Goal: Transaction & Acquisition: Obtain resource

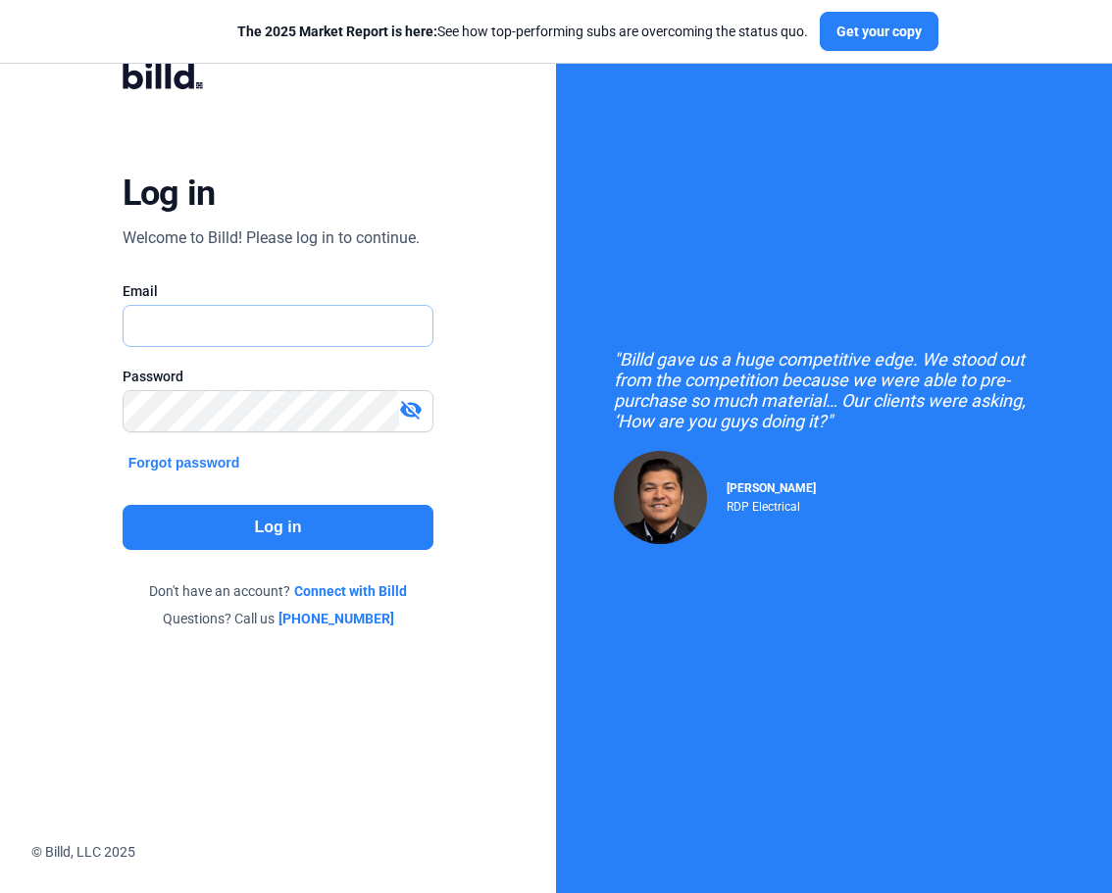
type input "[PERSON_NAME][EMAIL_ADDRESS][DOMAIN_NAME]"
click at [243, 525] on button "Log in" at bounding box center [279, 527] width 312 height 45
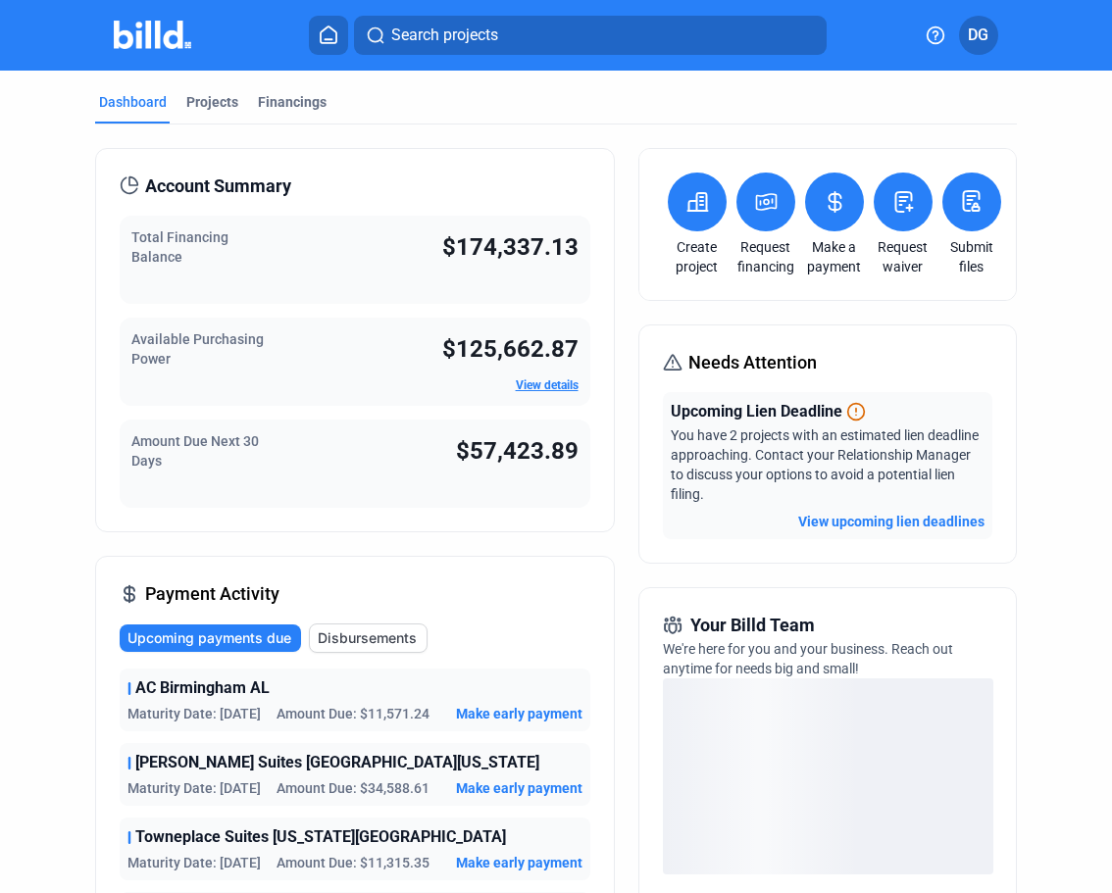
click at [837, 528] on button "View upcoming lien deadlines" at bounding box center [891, 522] width 186 height 20
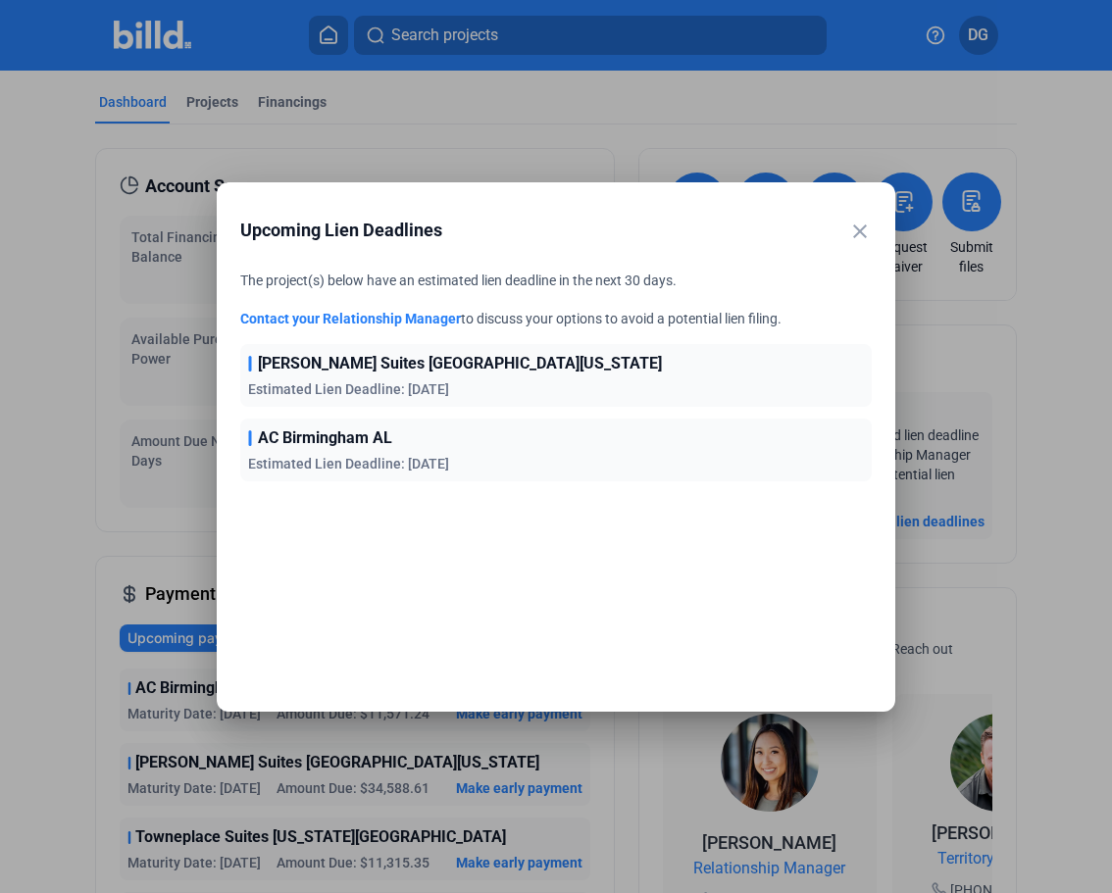
click at [860, 234] on mat-icon "close" at bounding box center [860, 232] width 24 height 24
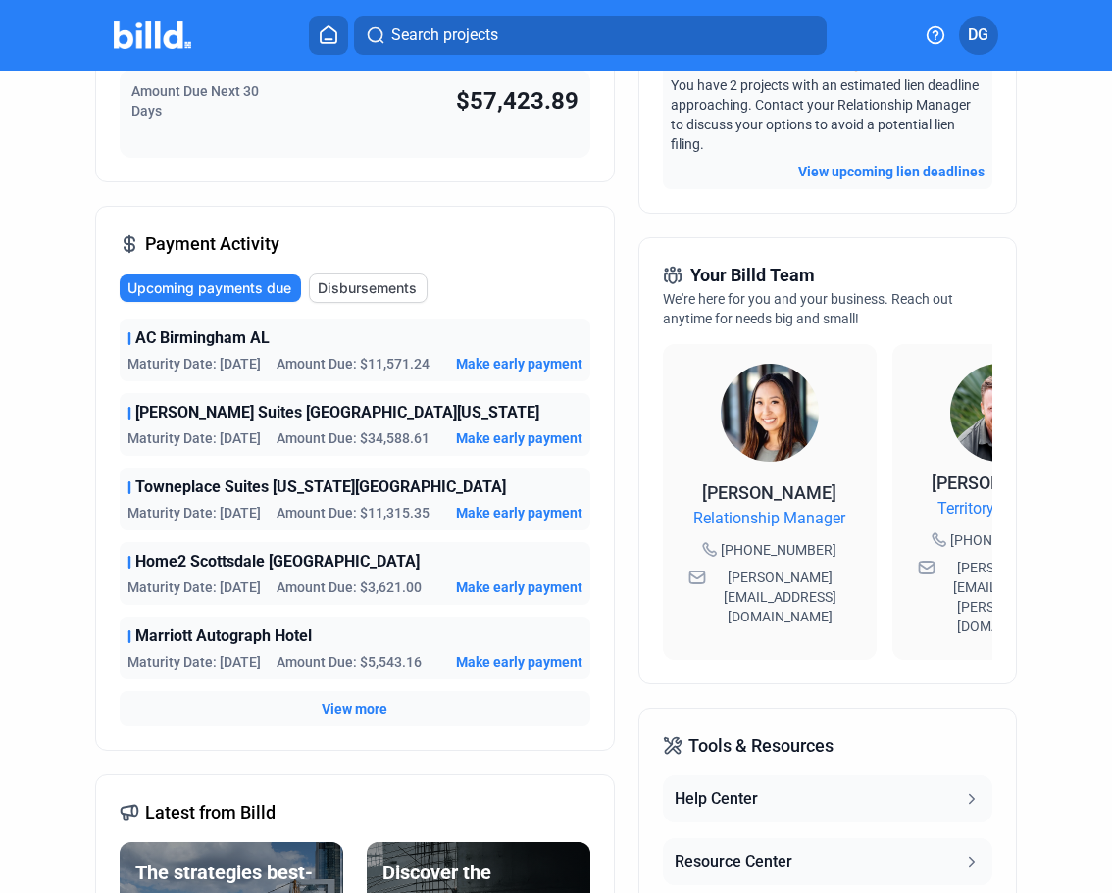
scroll to position [541, 0]
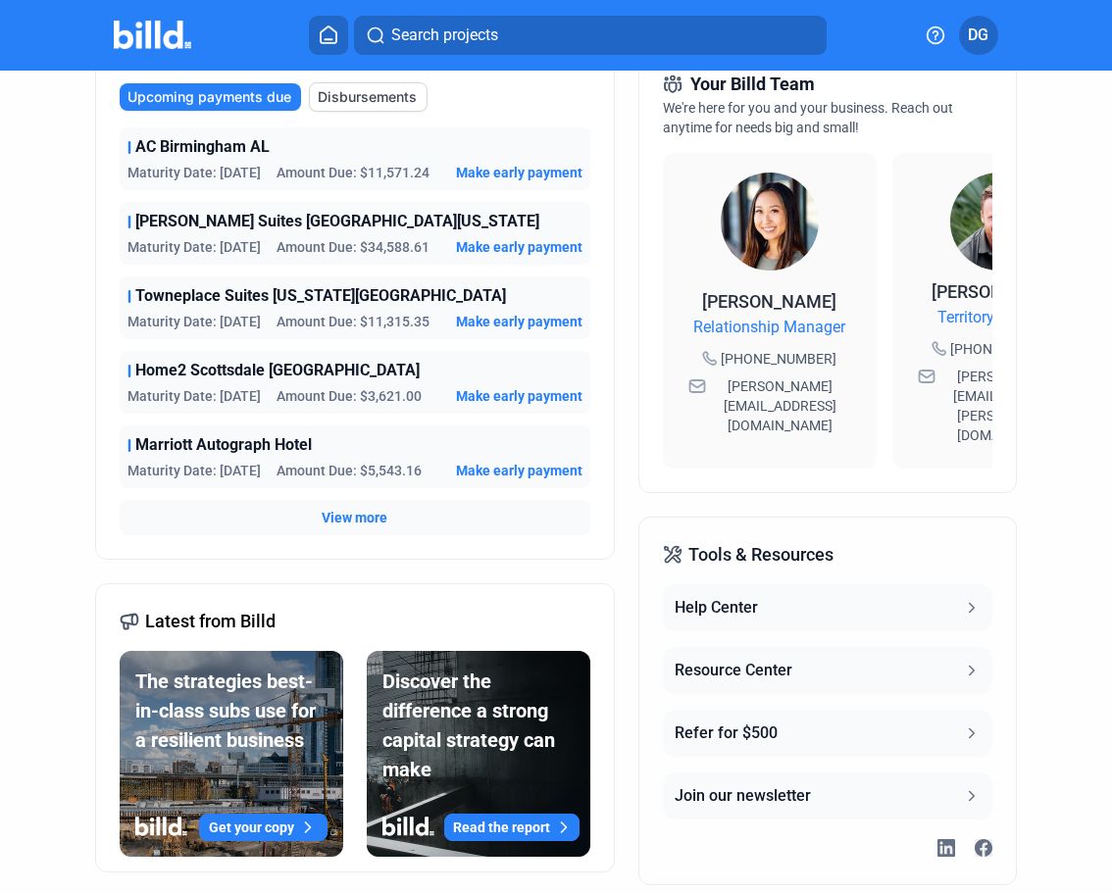
click at [345, 517] on span "View more" at bounding box center [355, 518] width 66 height 20
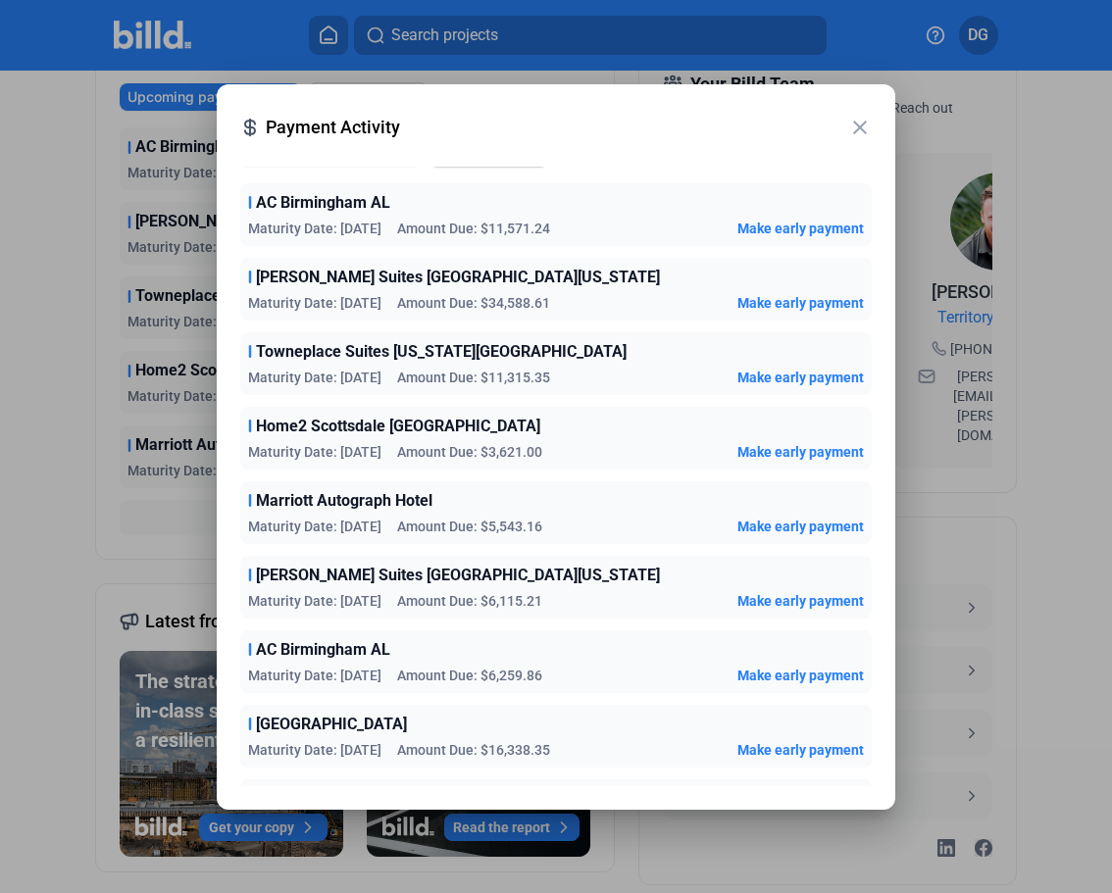
scroll to position [0, 0]
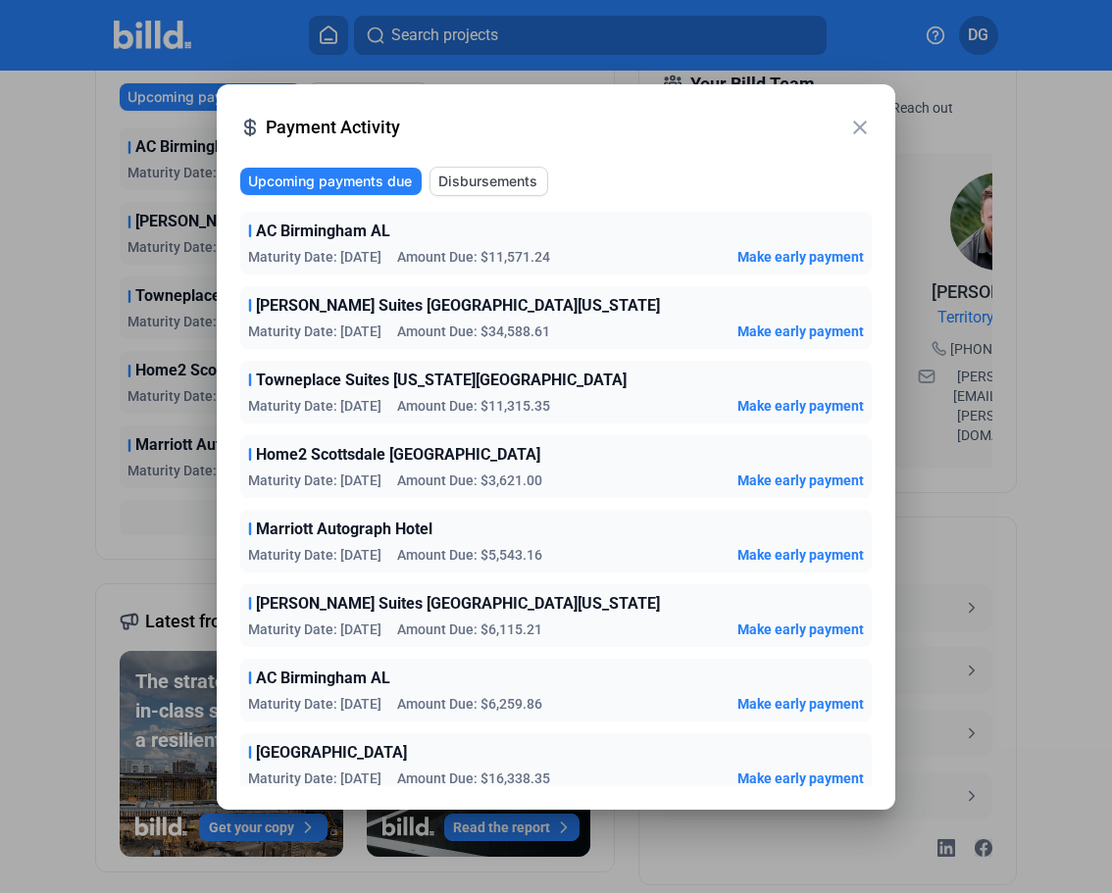
click at [455, 375] on span "Towneplace Suites [US_STATE][GEOGRAPHIC_DATA]" at bounding box center [441, 381] width 371 height 24
click at [864, 126] on mat-icon "close" at bounding box center [860, 128] width 24 height 24
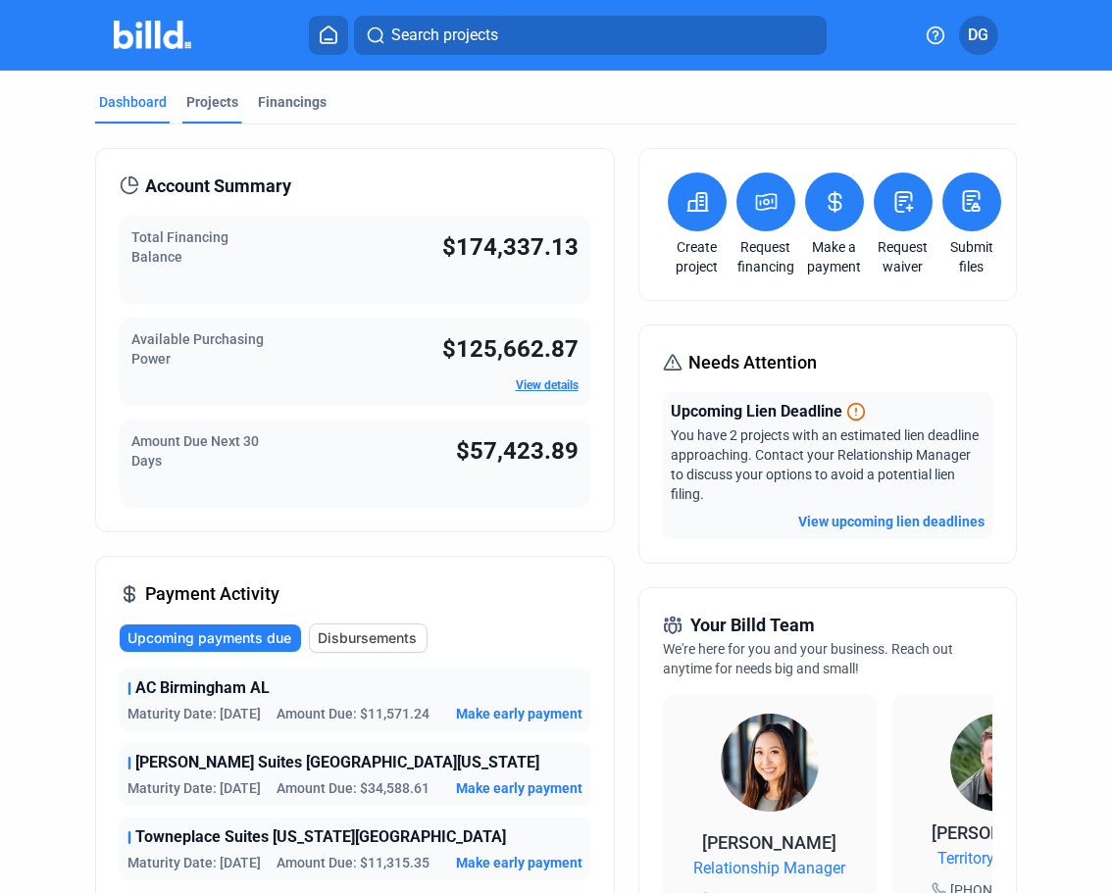
click at [211, 92] on div "Projects" at bounding box center [212, 102] width 52 height 20
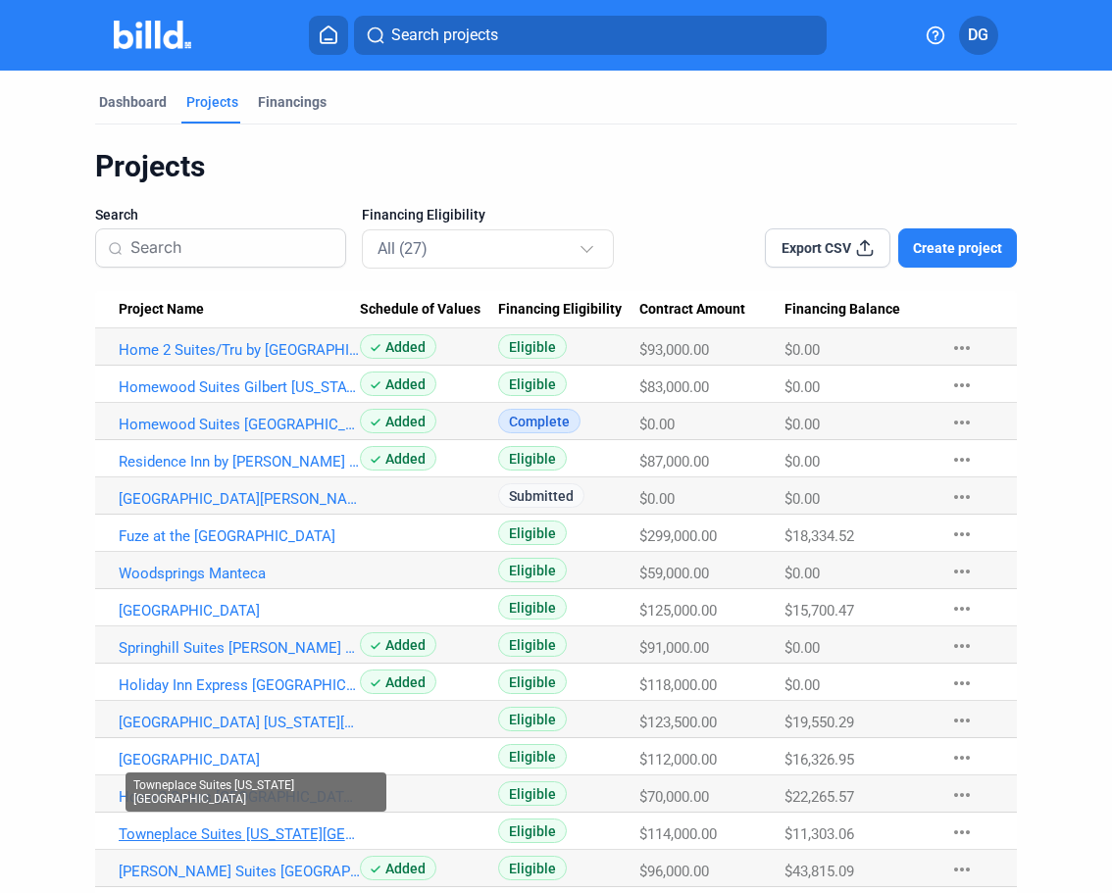
click at [169, 835] on link "Towneplace Suites [US_STATE][GEOGRAPHIC_DATA]" at bounding box center [239, 835] width 241 height 18
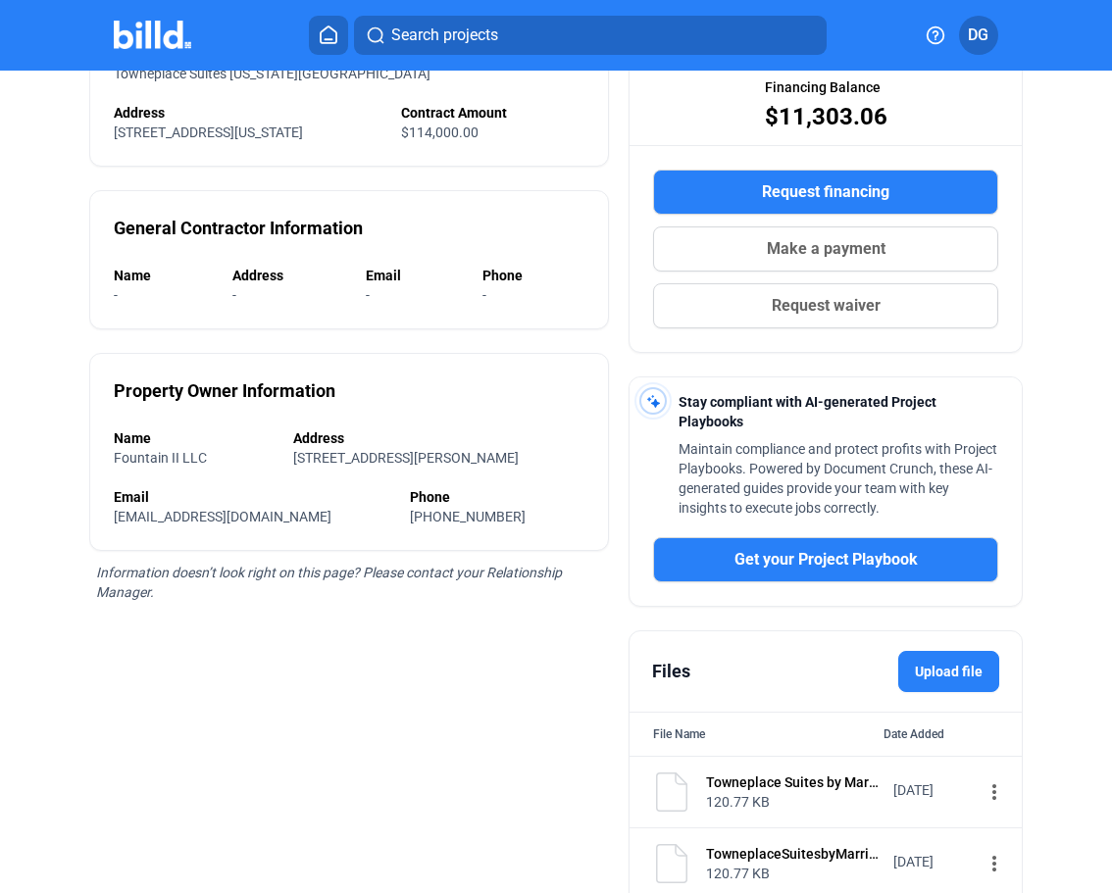
scroll to position [416, 0]
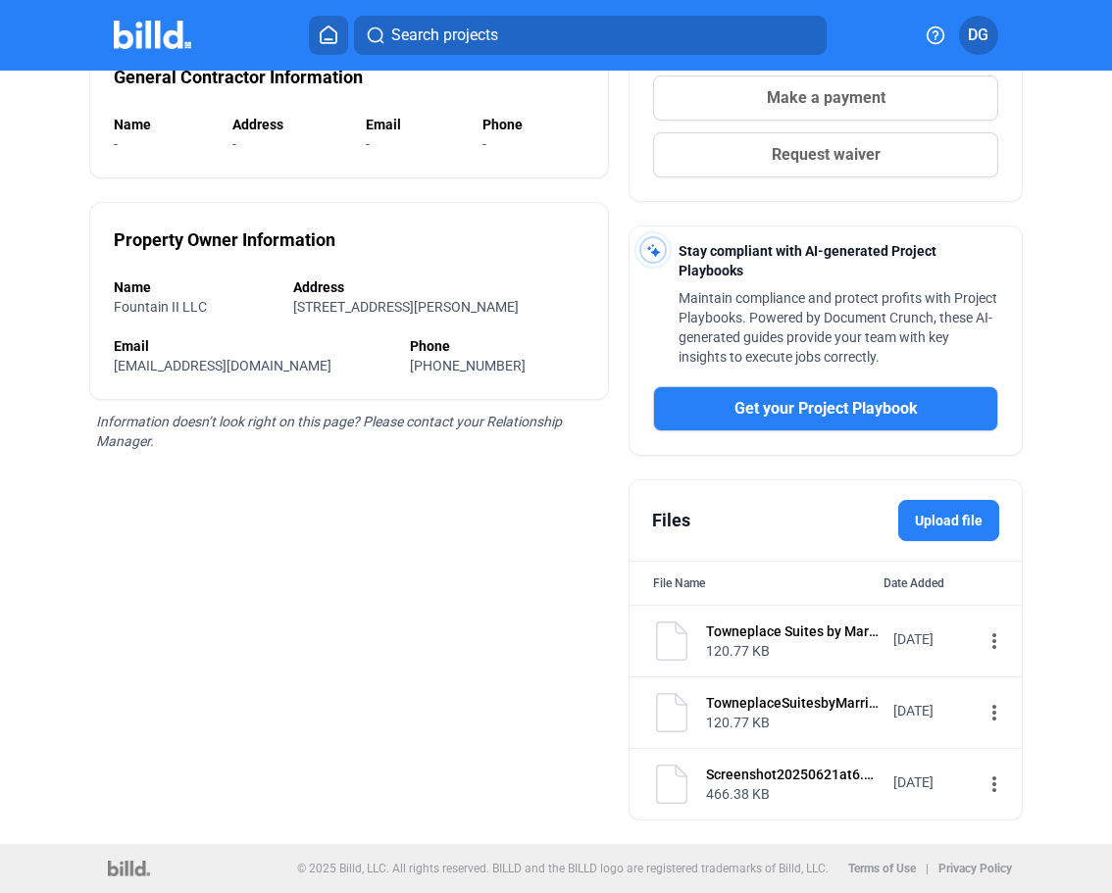
click at [944, 518] on label "Upload file" at bounding box center [948, 520] width 101 height 41
click at [0, 0] on input "Upload file" at bounding box center [0, 0] width 0 height 0
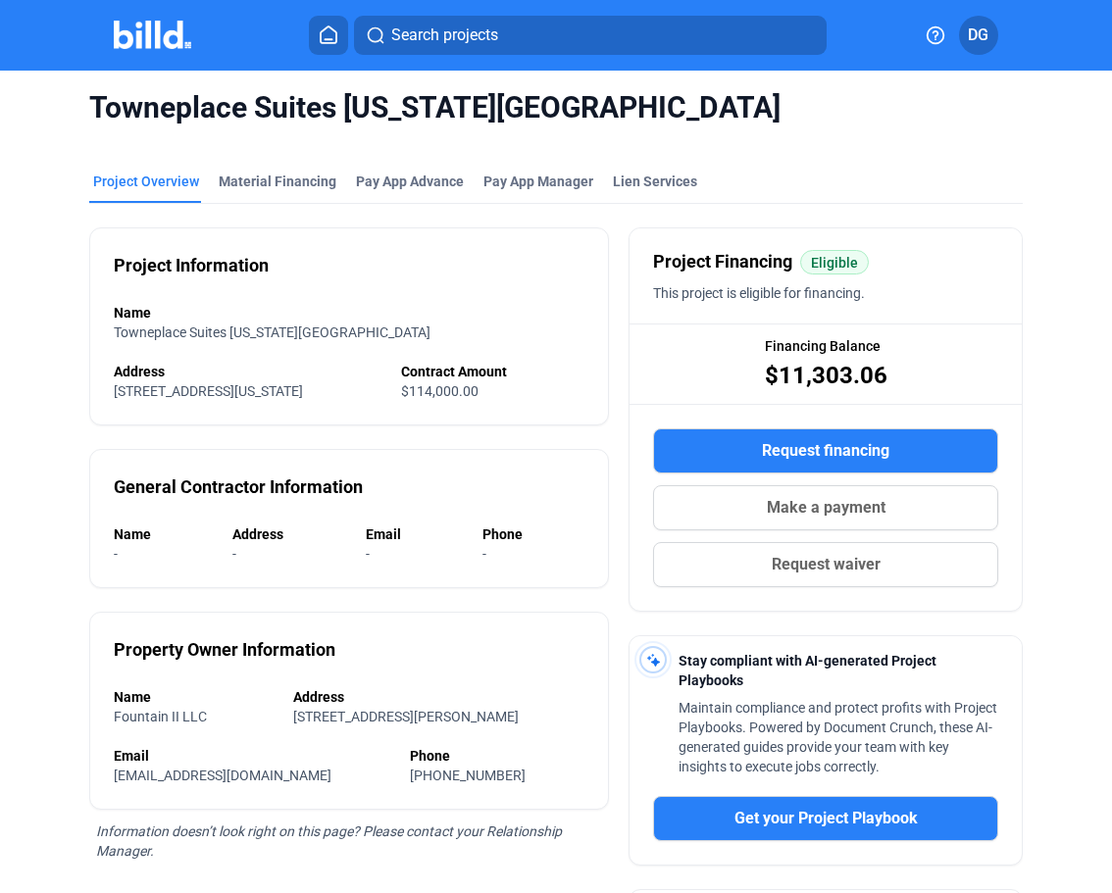
scroll to position [0, 0]
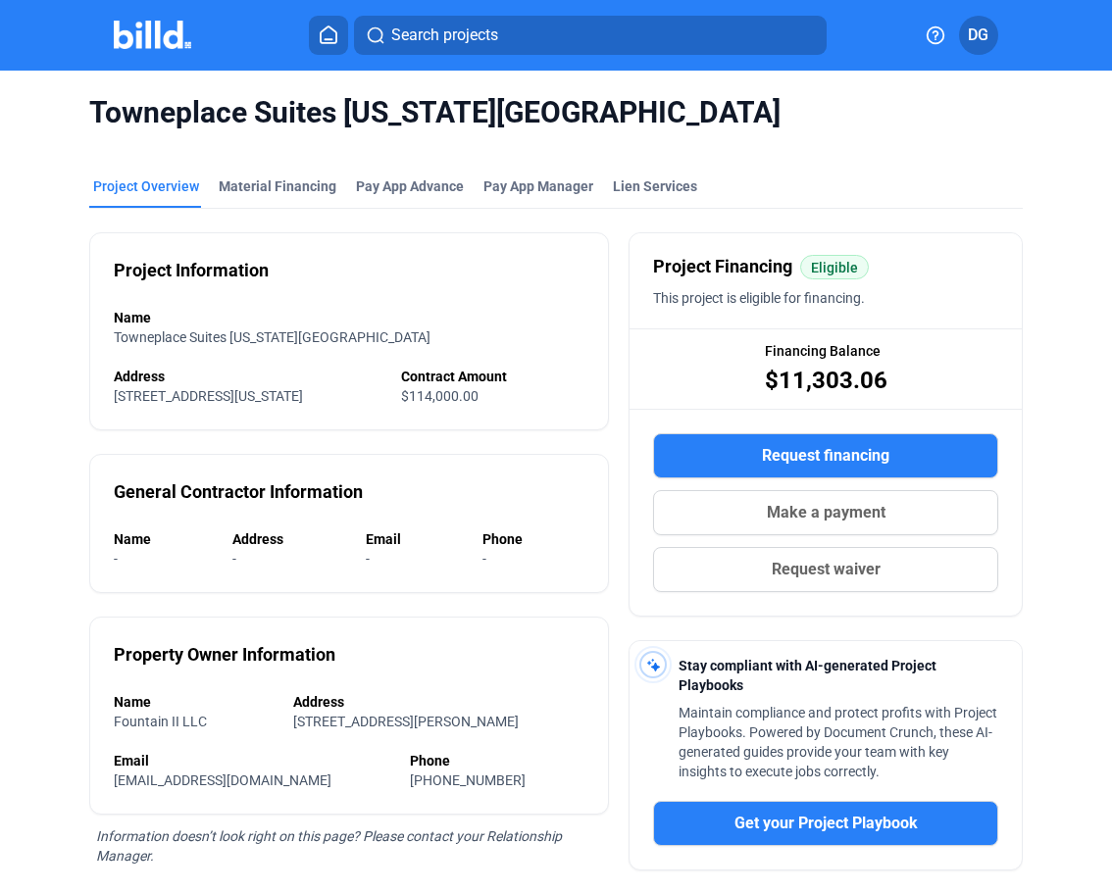
click at [810, 455] on span "Request financing" at bounding box center [825, 456] width 127 height 24
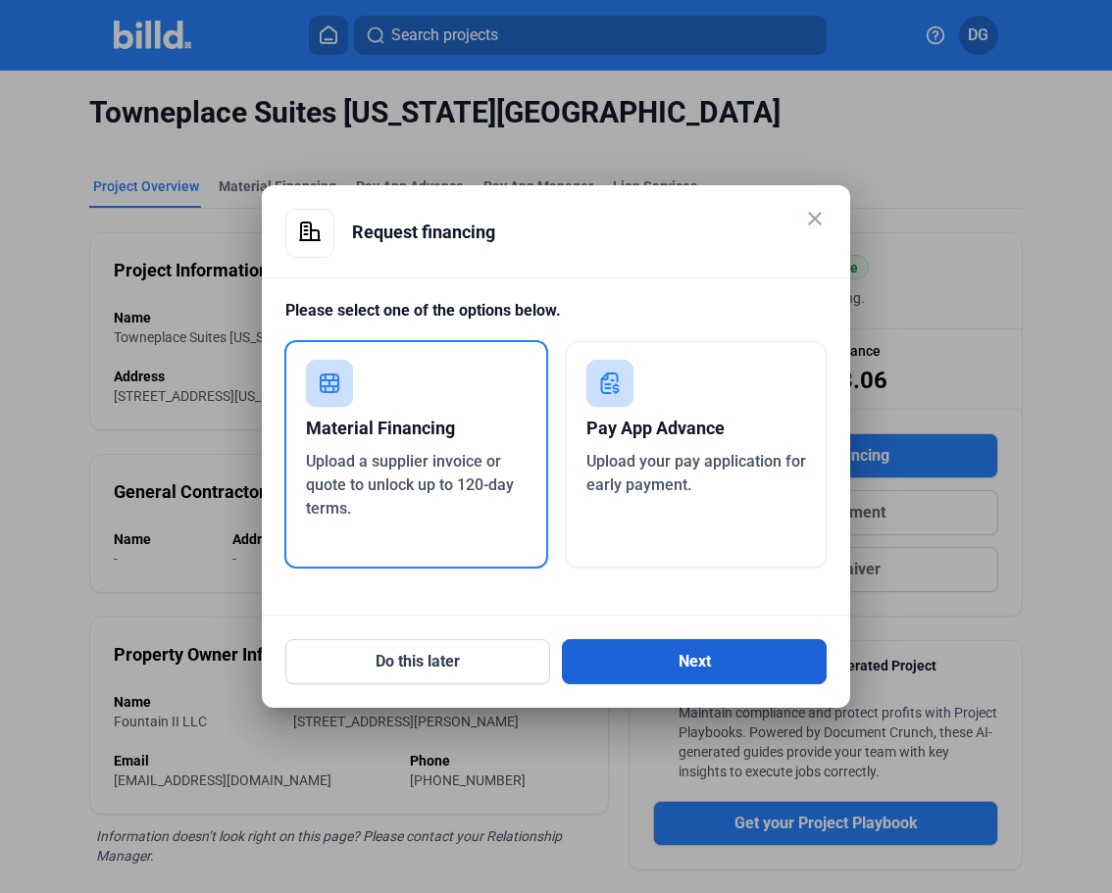
click at [687, 649] on button "Next" at bounding box center [694, 661] width 265 height 45
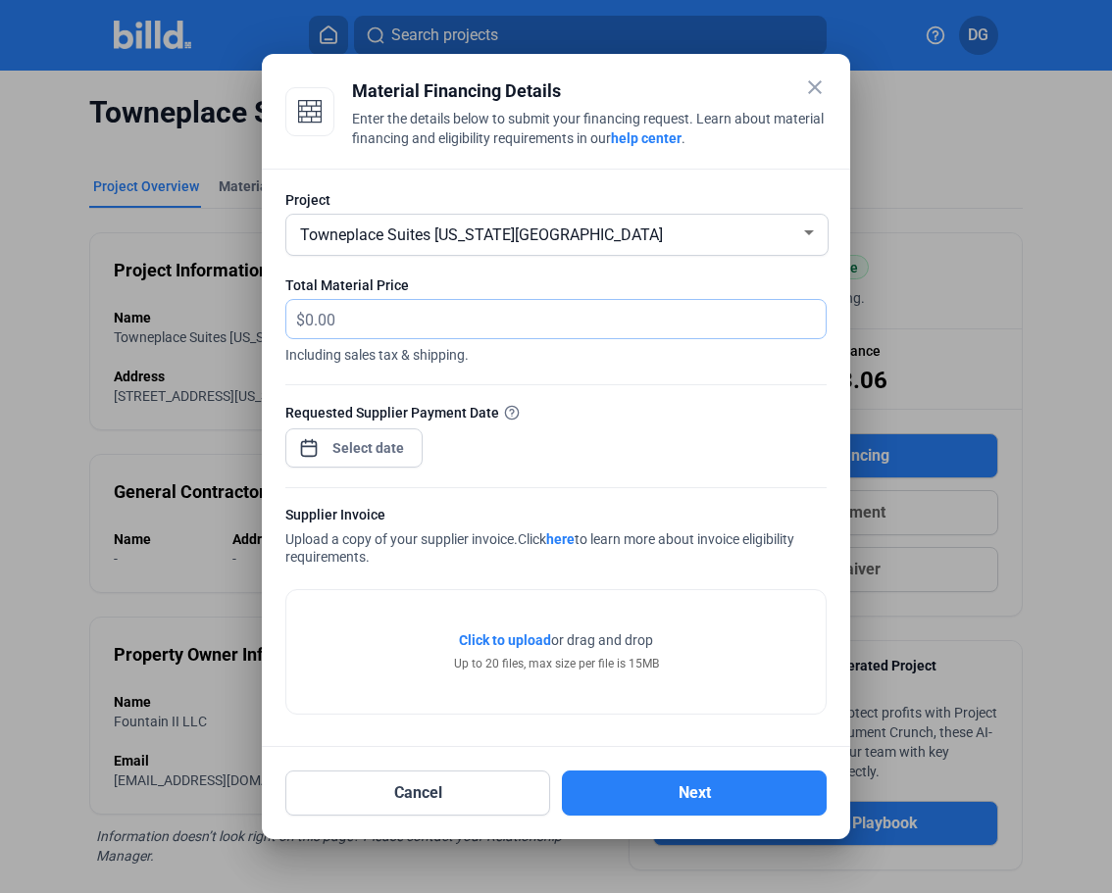
click at [390, 323] on input "text" at bounding box center [565, 319] width 521 height 38
paste input "640.36"
type input "640.36"
click at [368, 448] on div "close Material Financing Details Enter the details below to submit your financi…" at bounding box center [556, 446] width 1112 height 893
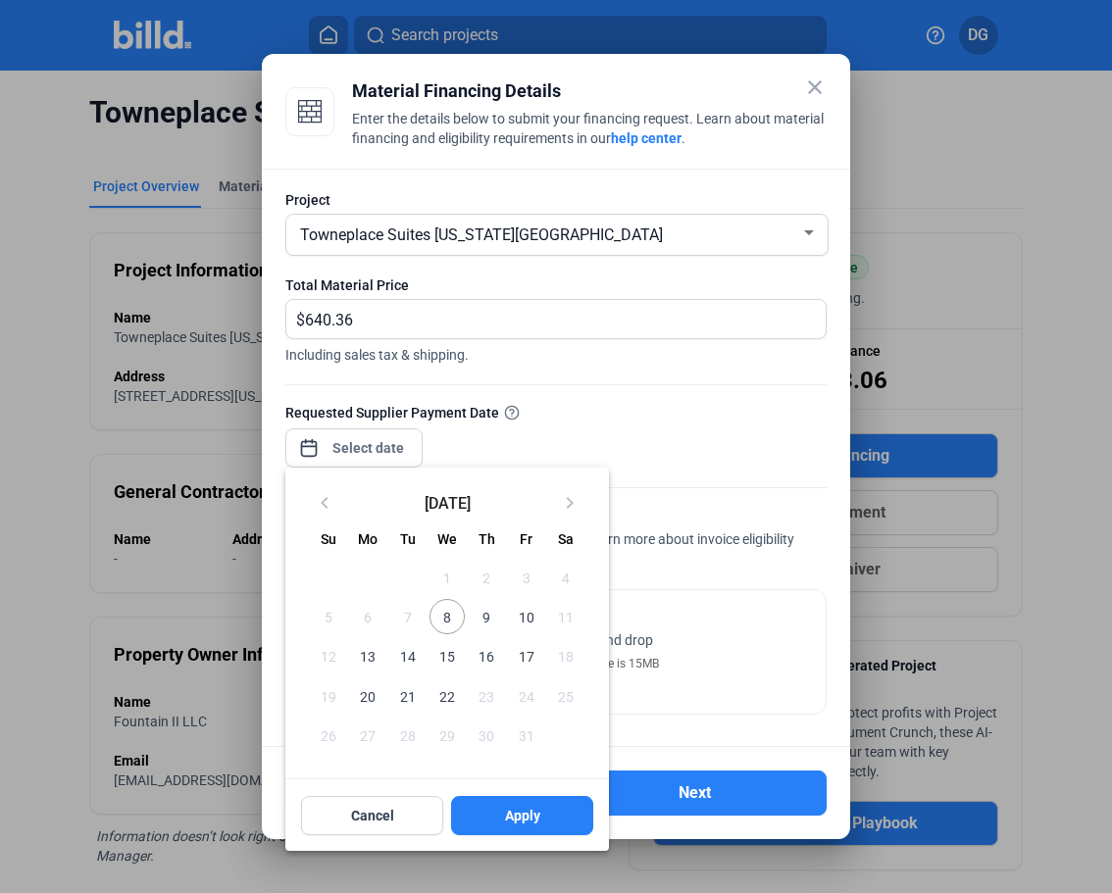
click at [489, 616] on span "9" at bounding box center [486, 616] width 35 height 35
click at [444, 618] on span "8" at bounding box center [447, 616] width 35 height 35
click at [523, 823] on span "Apply" at bounding box center [522, 816] width 35 height 20
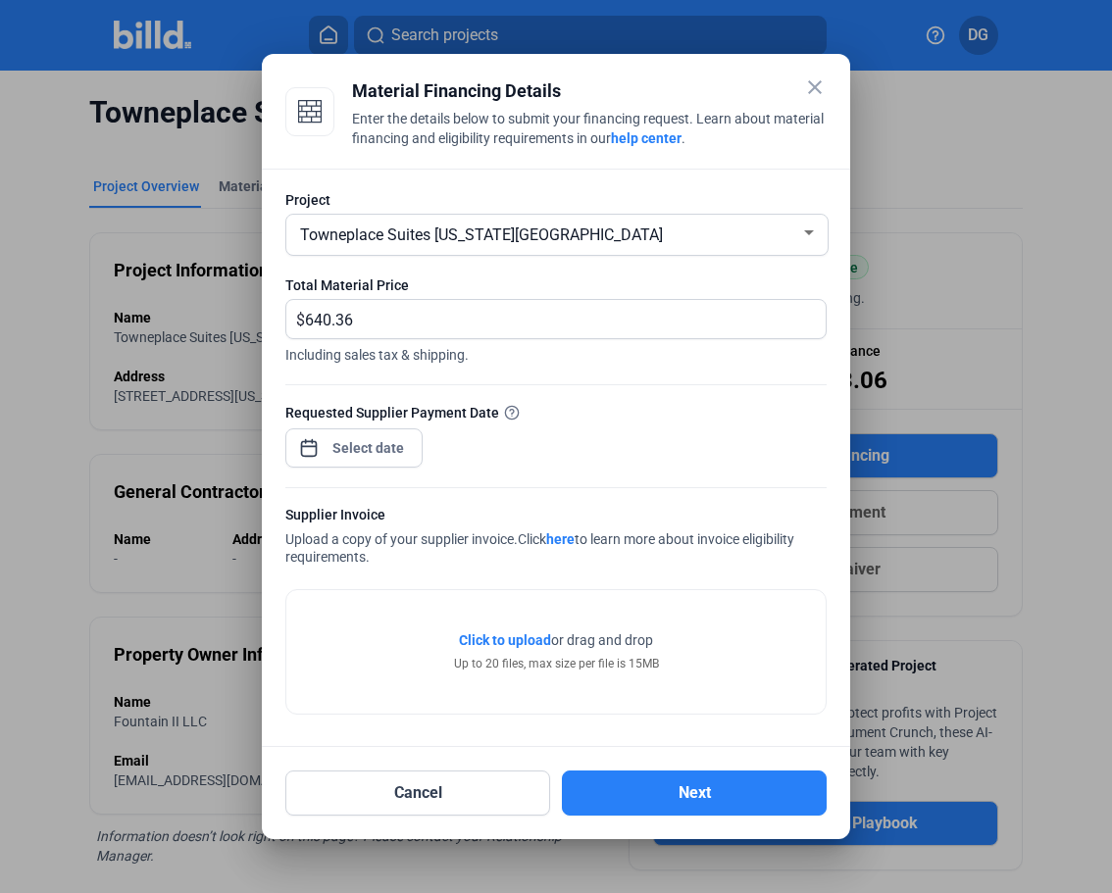
click at [518, 641] on span "Click to upload" at bounding box center [505, 641] width 92 height 16
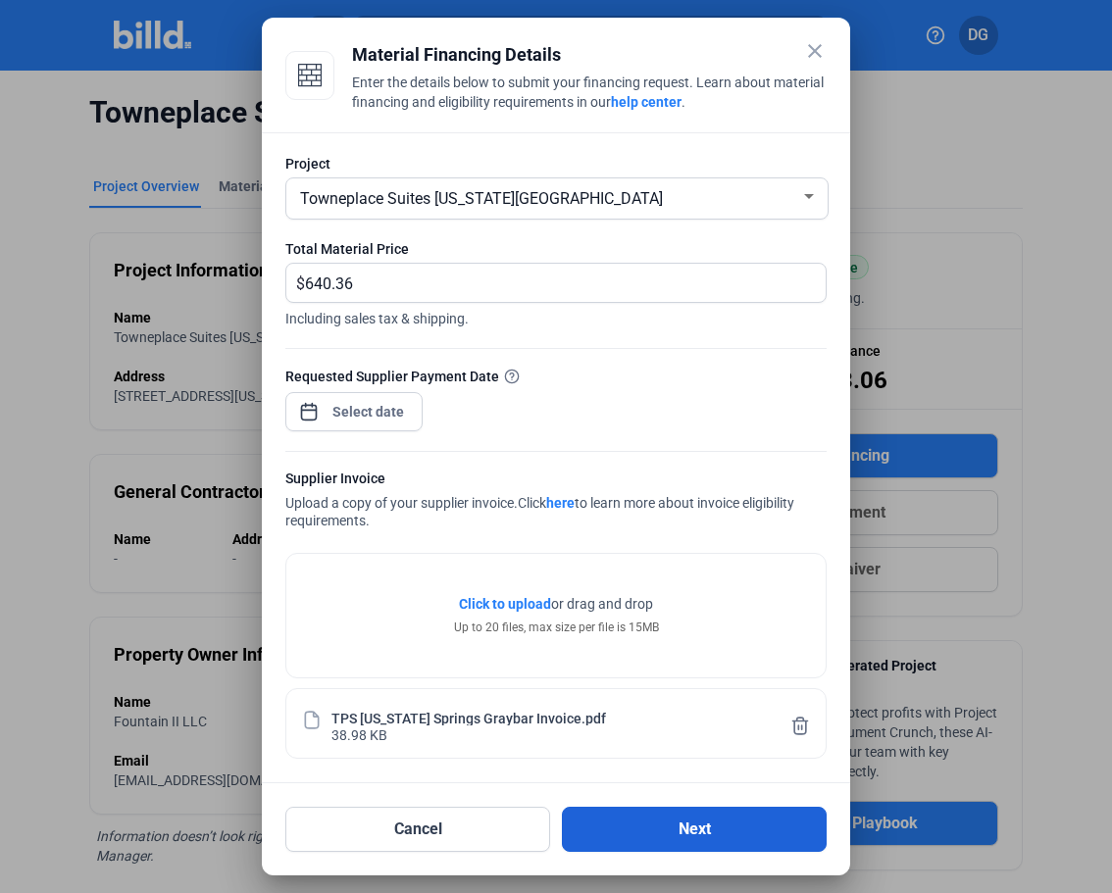
click at [678, 834] on button "Next" at bounding box center [694, 829] width 265 height 45
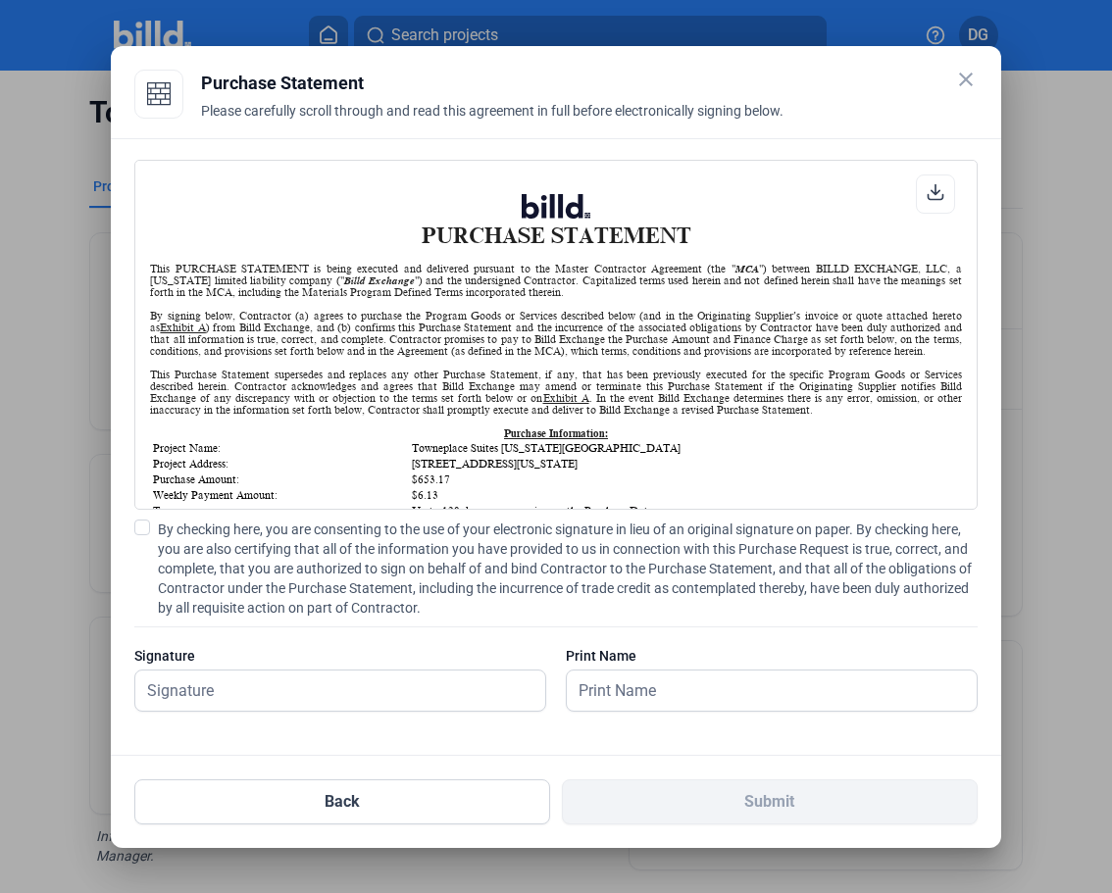
scroll to position [1, 0]
click at [145, 525] on span at bounding box center [142, 528] width 16 height 16
click at [0, 0] on input "By checking here, you are consenting to the use of your electronic signature in…" at bounding box center [0, 0] width 0 height 0
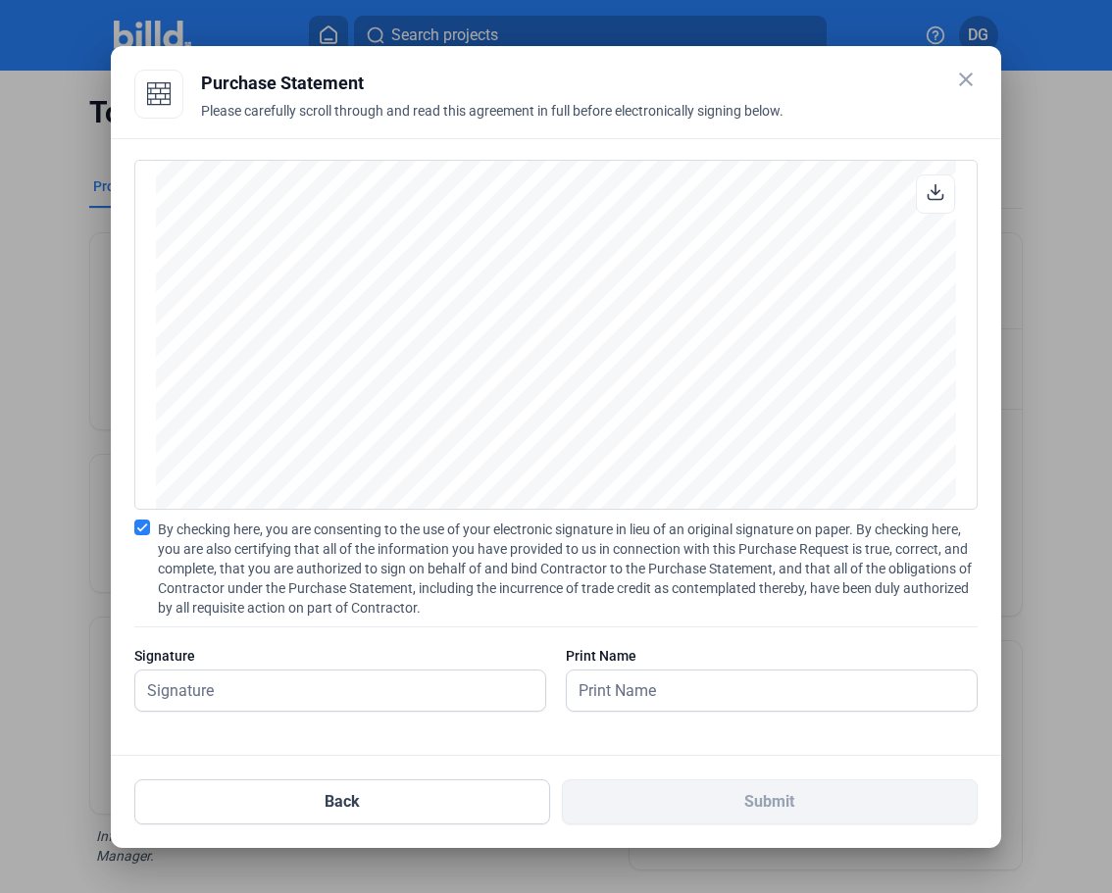
scroll to position [1668, 0]
click at [205, 693] on input "text" at bounding box center [329, 691] width 388 height 40
type input "[PERSON_NAME]"
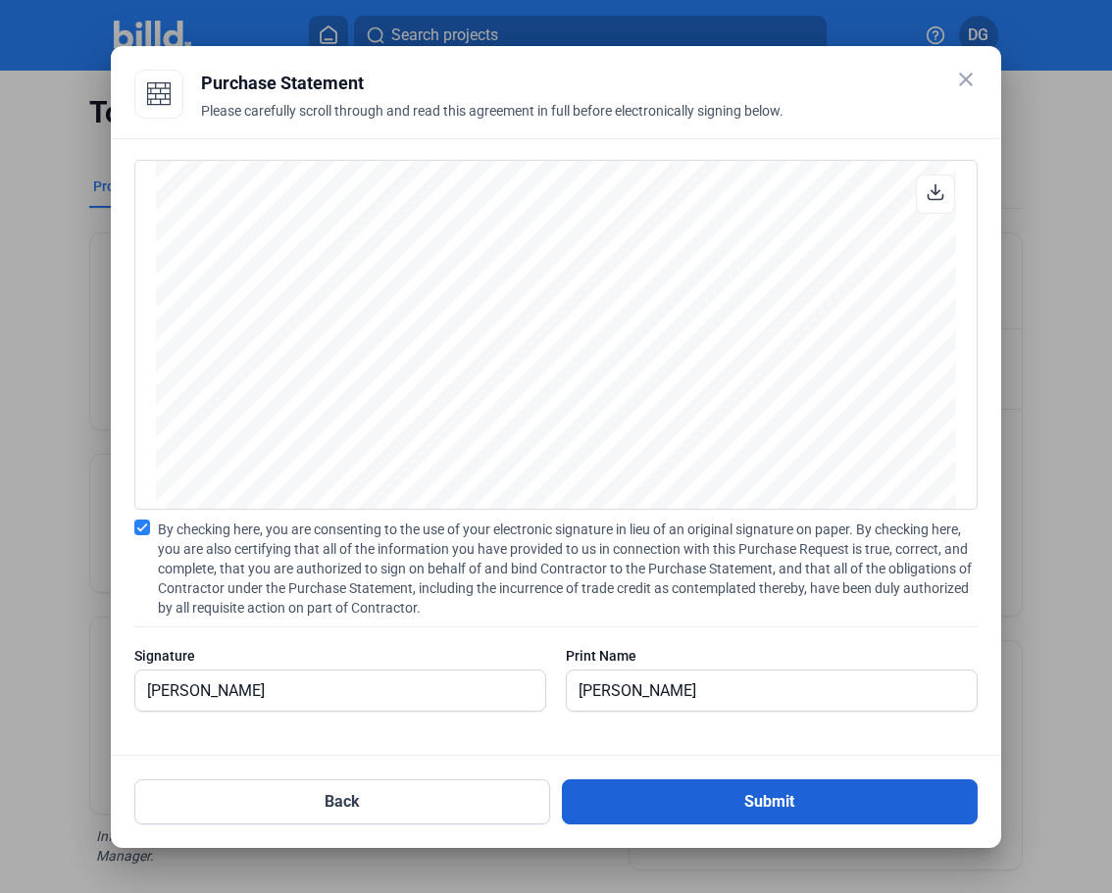
click at [783, 796] on button "Submit" at bounding box center [770, 802] width 416 height 45
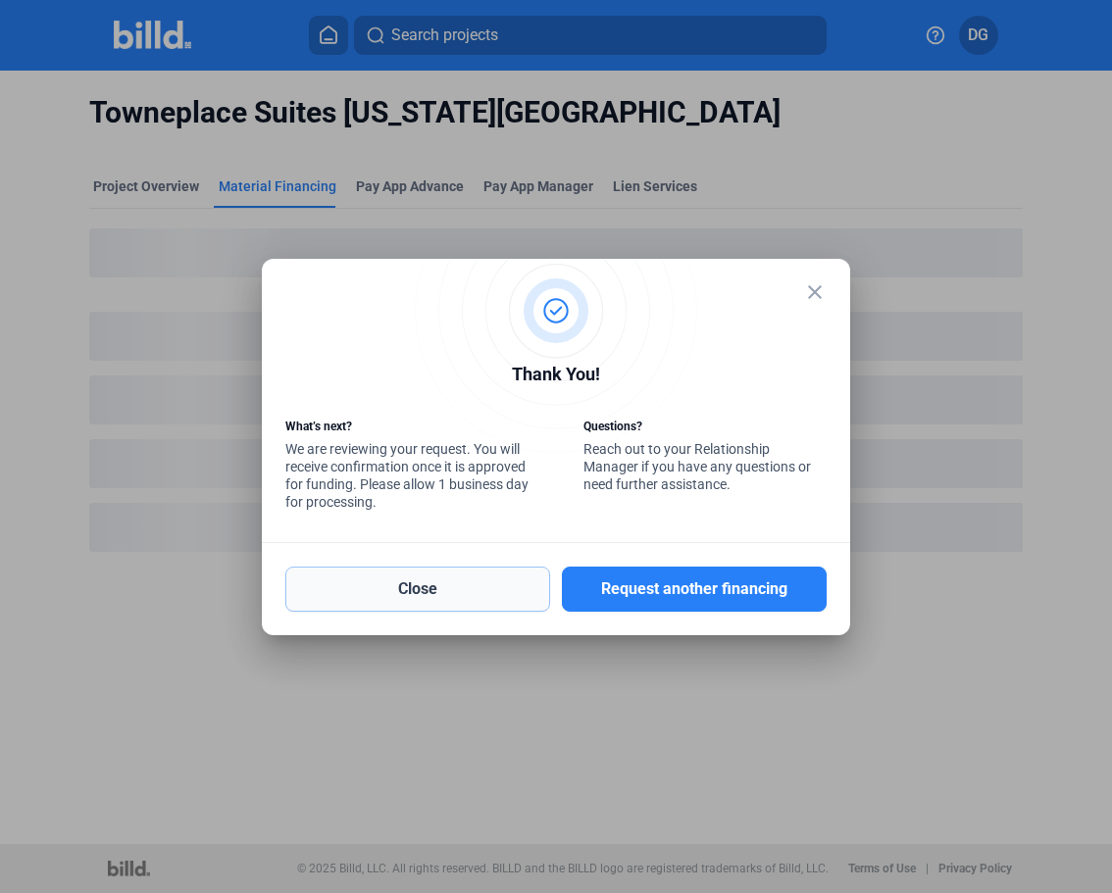
click at [439, 592] on button "Close" at bounding box center [417, 589] width 265 height 45
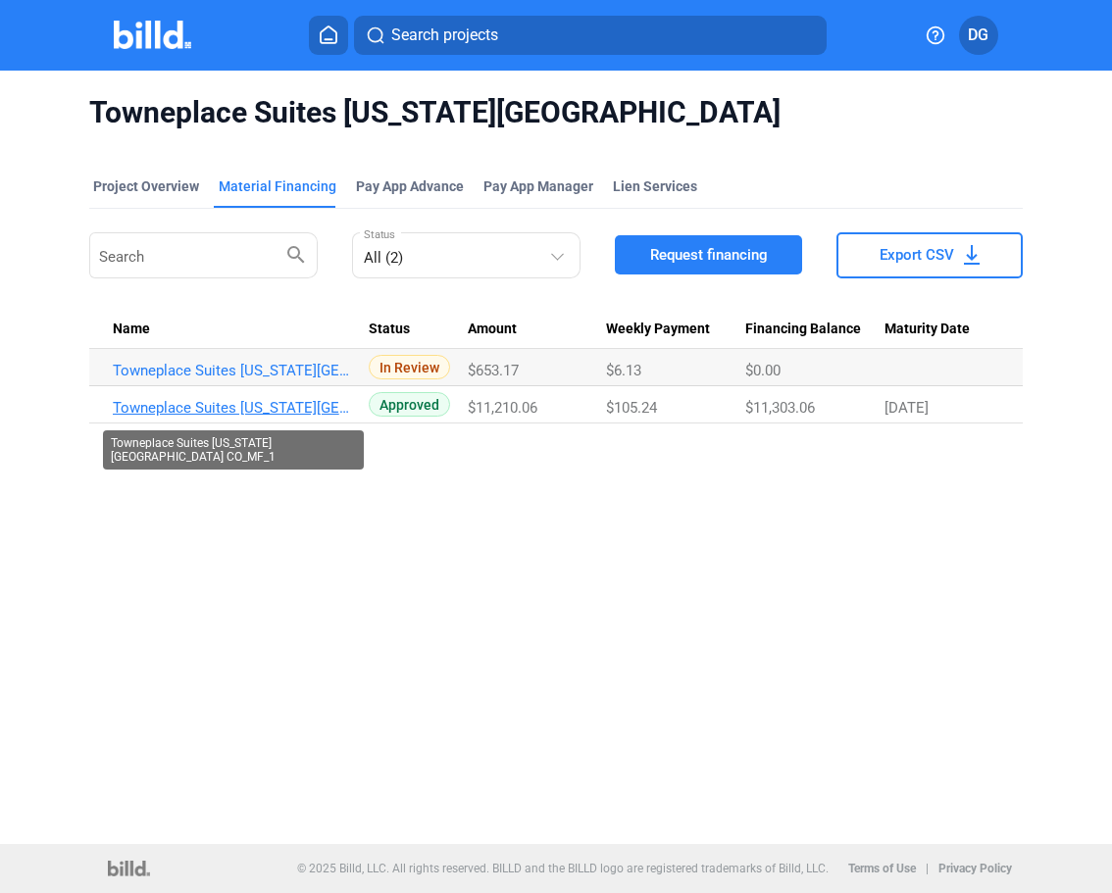
click at [270, 406] on link "Towneplace Suites [US_STATE][GEOGRAPHIC_DATA] CO_MF_1" at bounding box center [233, 408] width 241 height 18
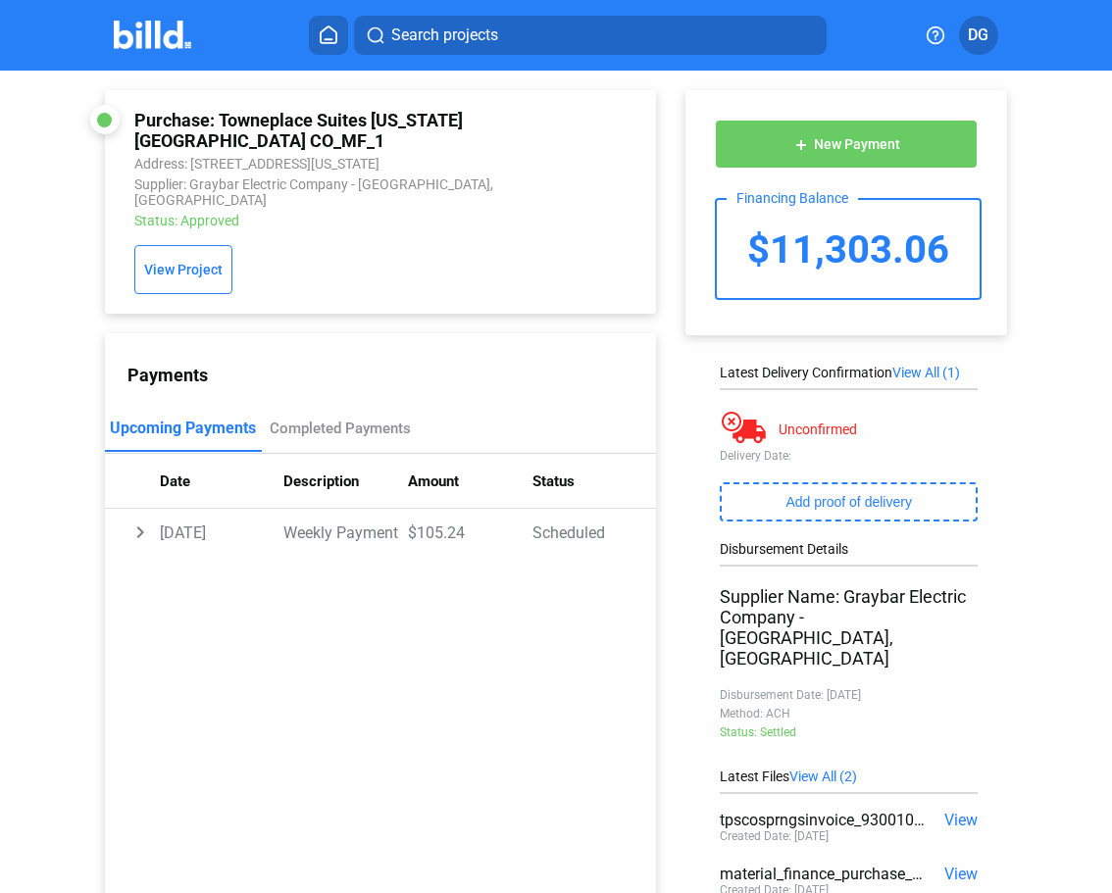
click at [326, 35] on icon at bounding box center [329, 34] width 20 height 19
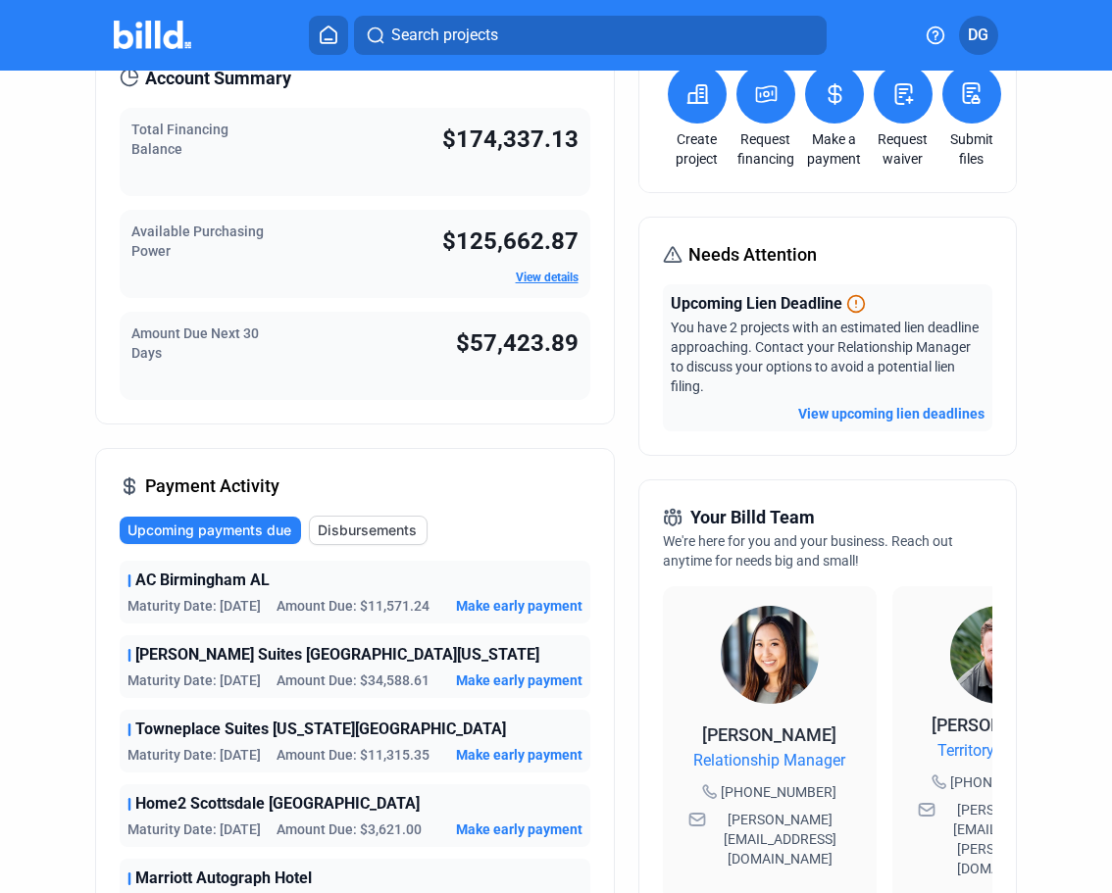
scroll to position [119, 0]
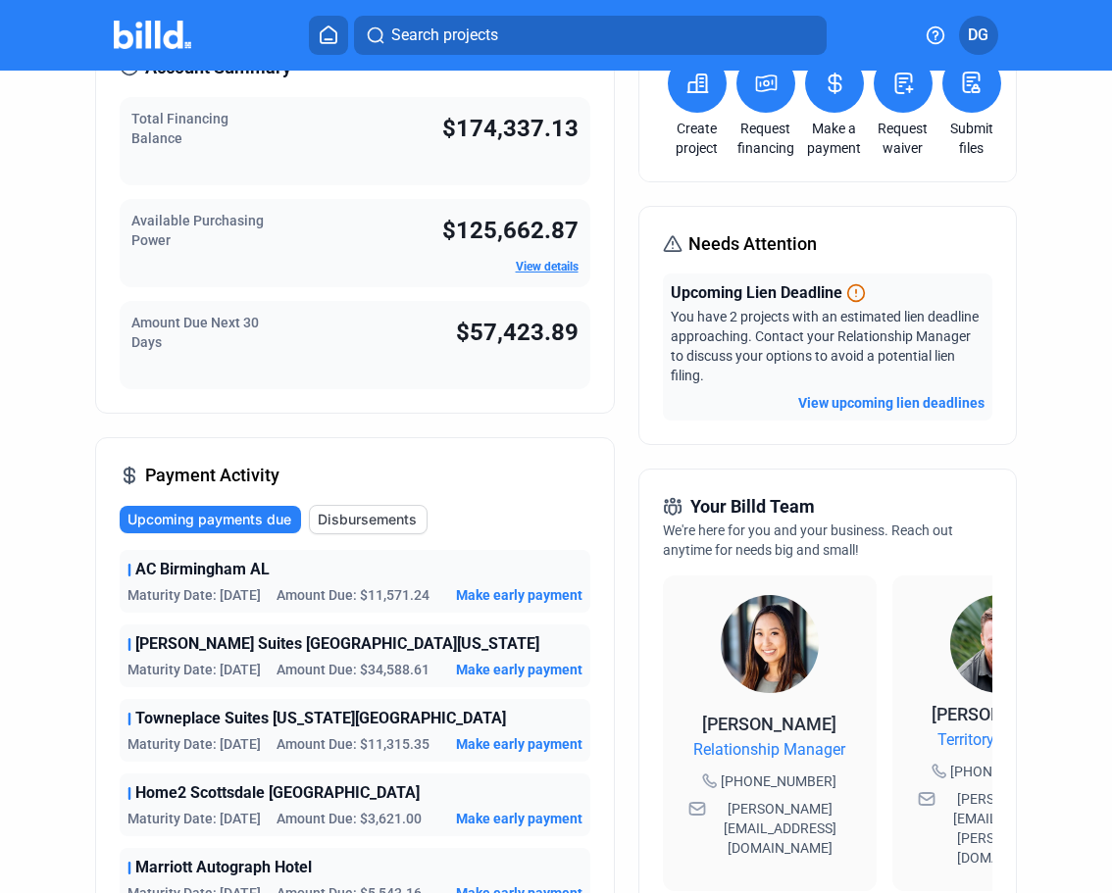
click at [867, 421] on div "Upcoming Lien Deadline You have 2 projects with an estimated lien deadline appr…" at bounding box center [828, 347] width 331 height 147
click at [862, 411] on button "View upcoming lien deadlines" at bounding box center [891, 403] width 186 height 20
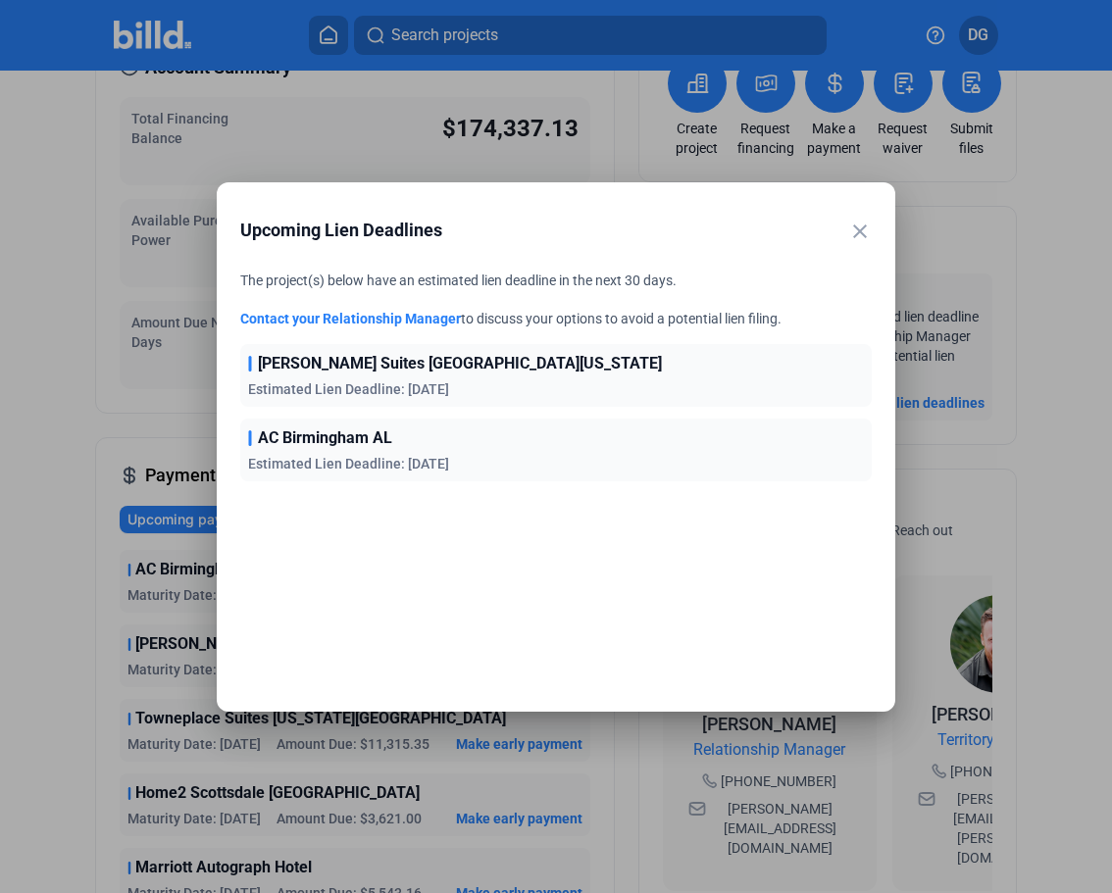
click at [25, 627] on div at bounding box center [556, 446] width 1112 height 893
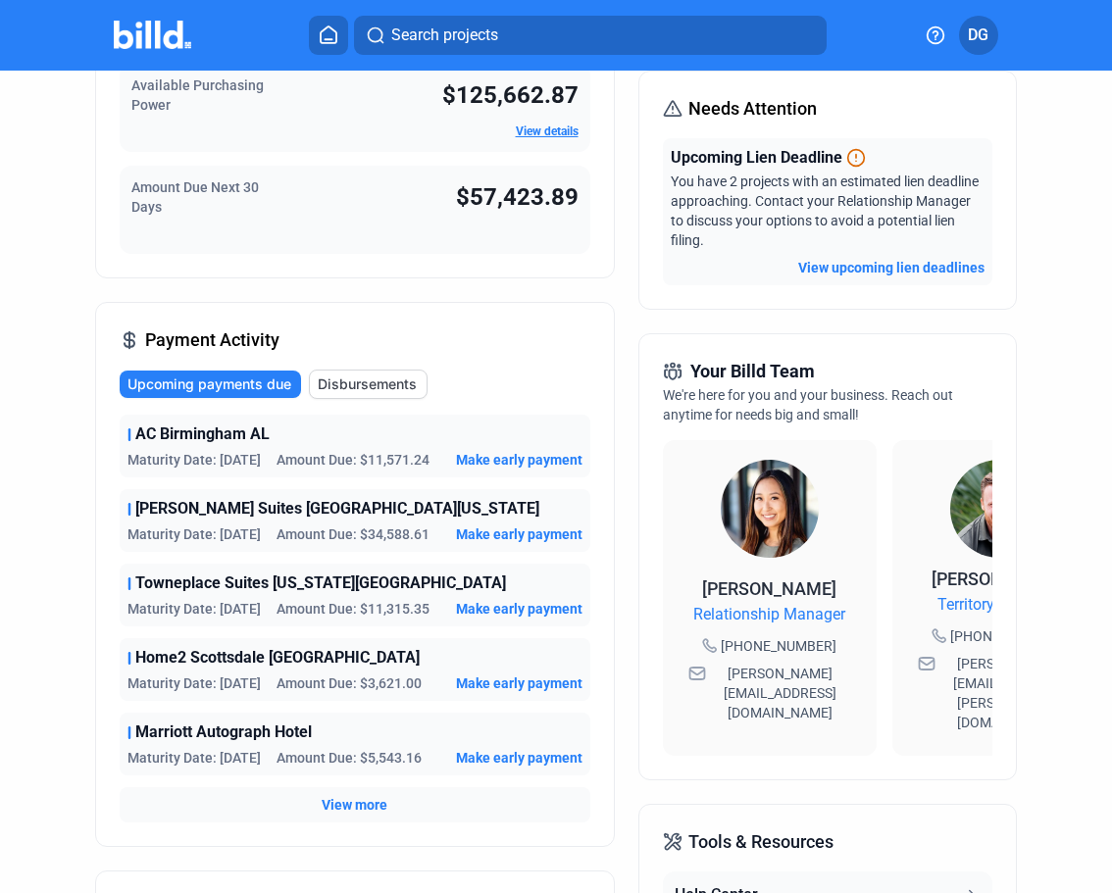
scroll to position [255, 0]
